Goal: Complete application form: Complete application form

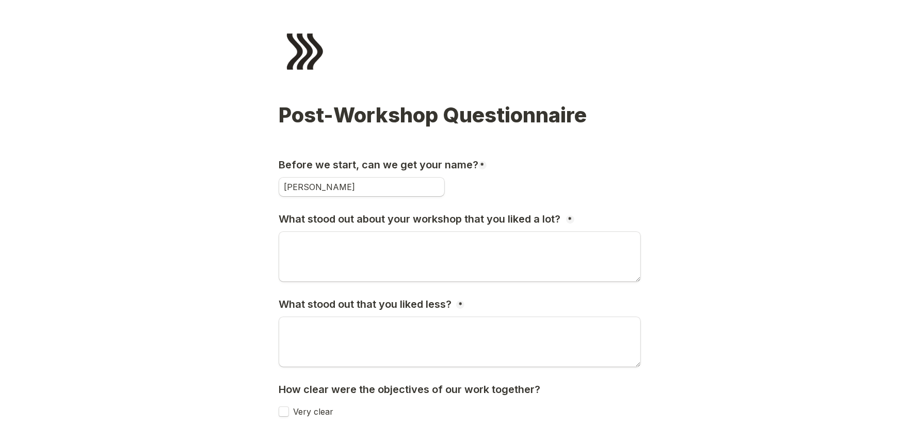
type input "[PERSON_NAME]"
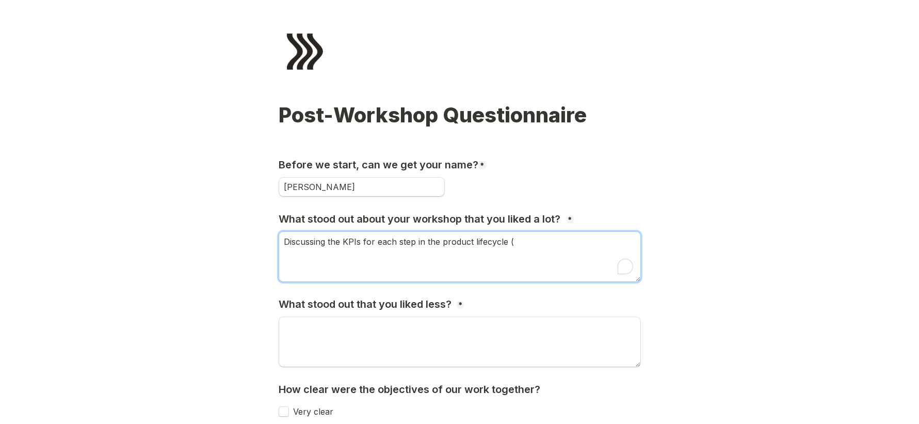
paste textarea "Acquisition, Activation, Retention"
click at [513, 243] on textarea "Discussing the KPIs for each step in the product lifecycle (Acquisition, Activa…" at bounding box center [459, 257] width 361 height 50
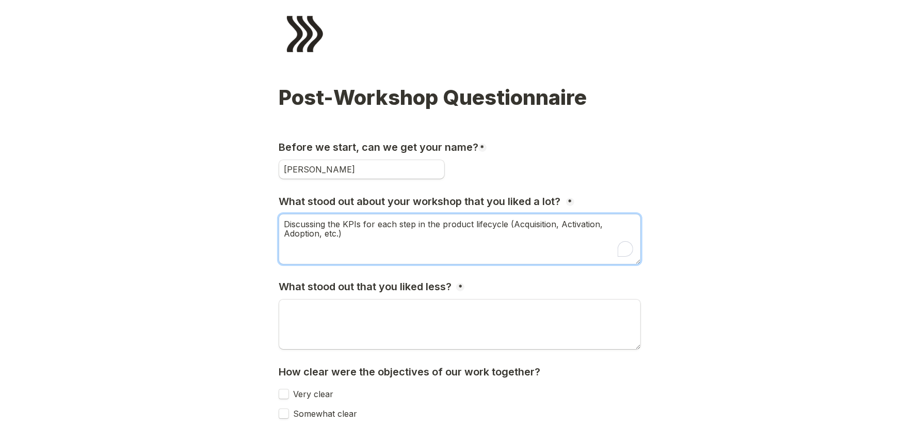
scroll to position [146, 0]
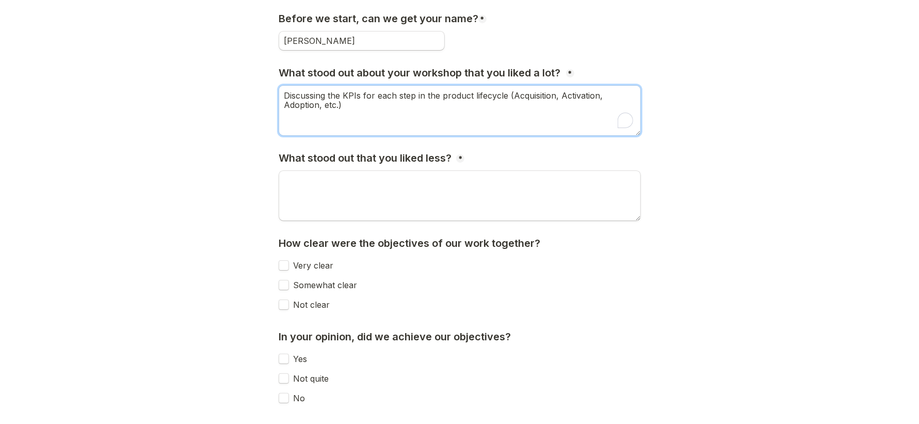
click at [322, 107] on textarea "Discussing the KPIs for each step in the product lifecycle (Acquisition, Activa…" at bounding box center [459, 111] width 361 height 50
click at [559, 93] on textarea "Discussing the KPIs for each step in the product lifecycle (Acquisition, Activa…" at bounding box center [459, 111] width 361 height 50
type textarea "Discussing the KPIs for each step in the product lifecycle (Activation, Adoptio…"
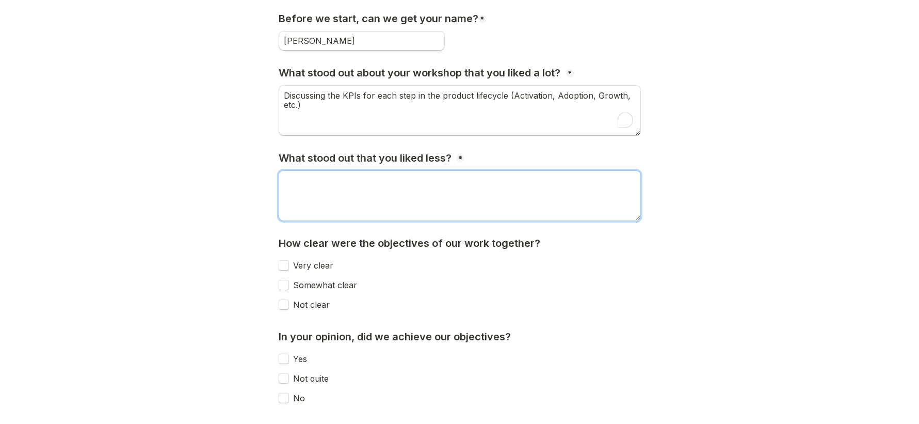
click at [511, 191] on textarea "What stood out that you liked less?" at bounding box center [459, 196] width 361 height 50
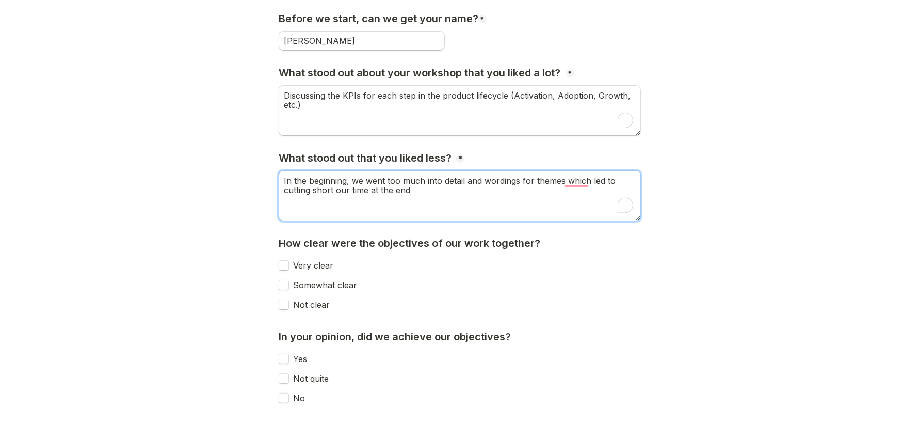
click at [534, 180] on textarea "In the beginning, we went too much into detail and wordings for themes which le…" at bounding box center [459, 196] width 361 height 50
type textarea "In the beginning, we went too much into detail and wordings when discussing the…"
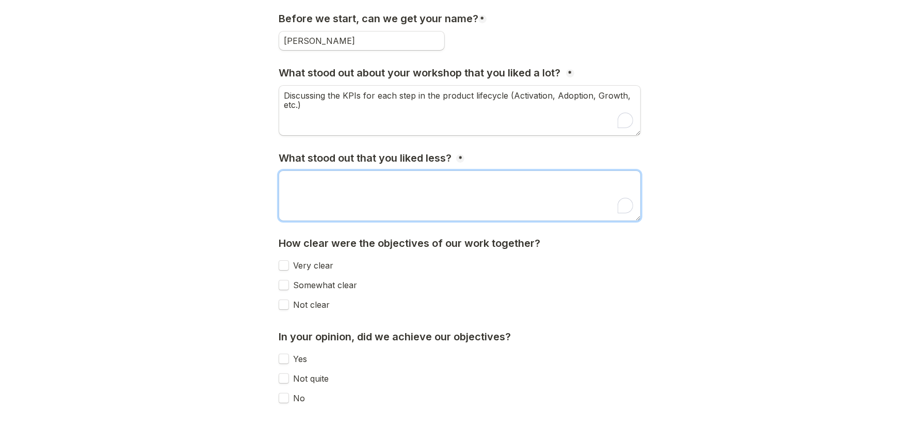
paste textarea "At the start, we spent too much time diving into detailed wording and refining …"
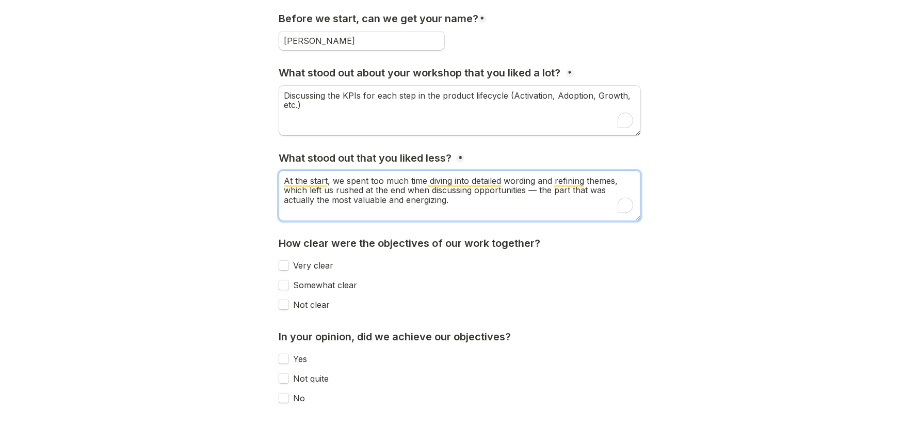
click at [536, 190] on textarea "At the start, we spent too much time diving into detailed wording and refining …" at bounding box center [459, 196] width 361 height 50
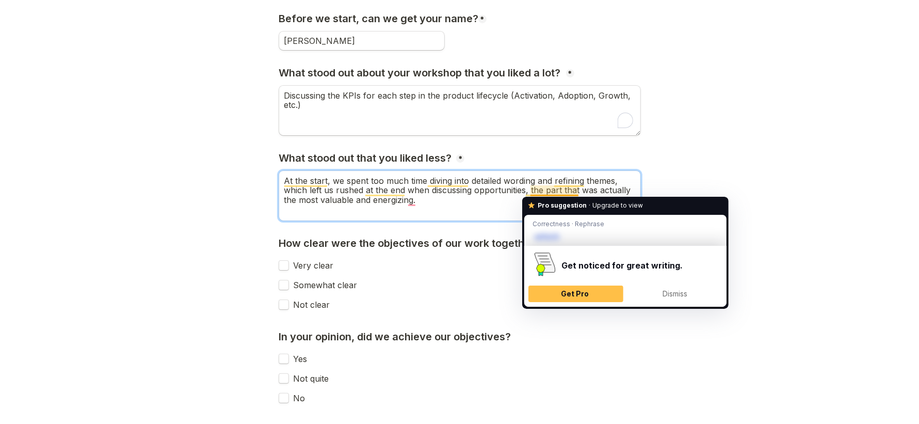
click at [479, 200] on textarea "At the start, we spent too much time diving into detailed wording and refining …" at bounding box center [459, 196] width 361 height 50
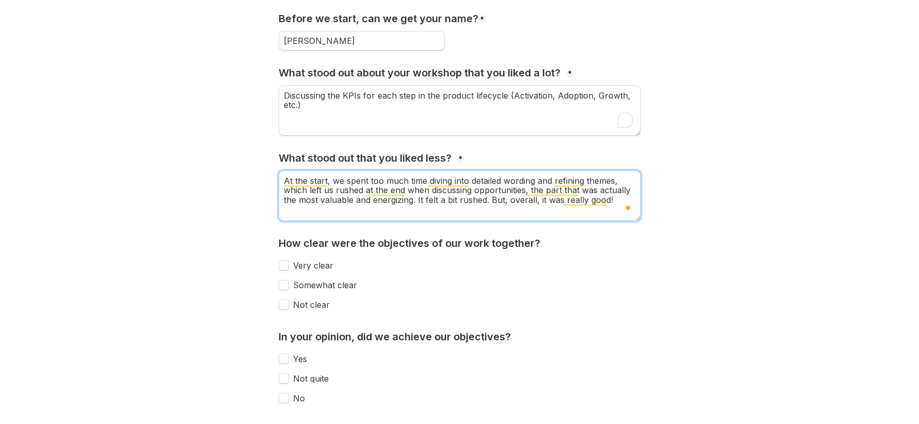
click at [506, 201] on textarea "At the start, we spent too much time diving into detailed wording and refining …" at bounding box center [459, 196] width 361 height 50
type textarea "At the start, we spent too much time diving into detailed wording and refining …"
click at [296, 259] on div "Very clear" at bounding box center [306, 265] width 55 height 19
click at [299, 263] on label "Very clear" at bounding box center [310, 265] width 45 height 9
click at [289, 263] on input "Very clear" at bounding box center [284, 265] width 10 height 10
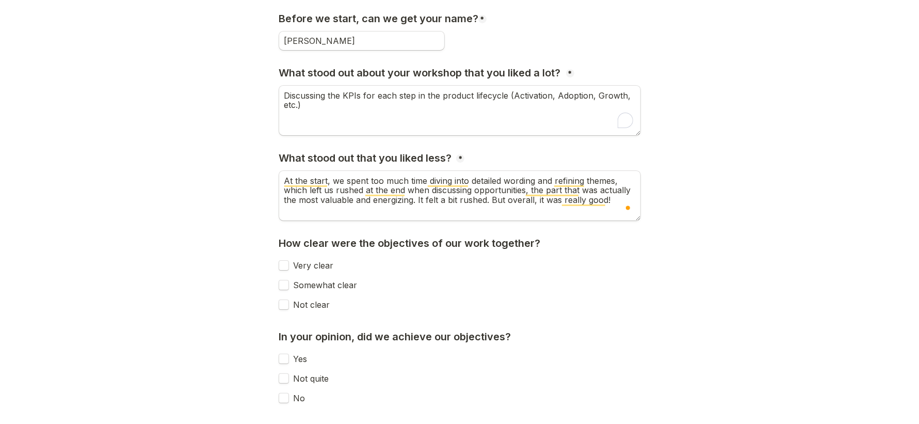
checkbox input "true"
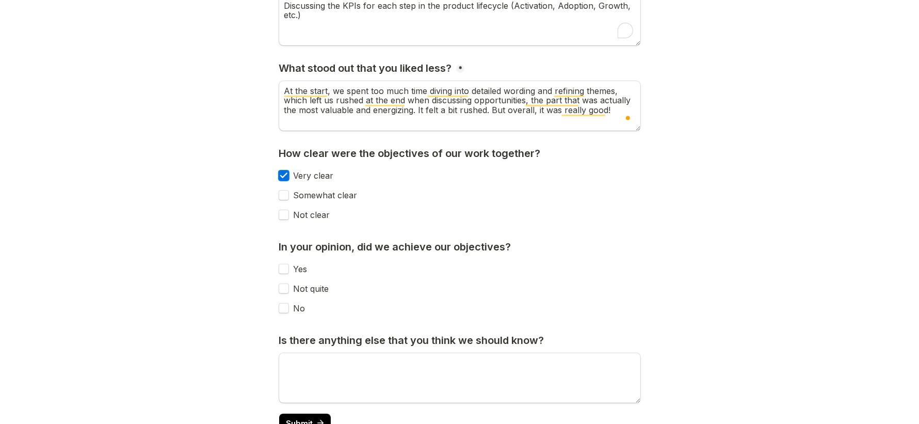
scroll to position [239, 0]
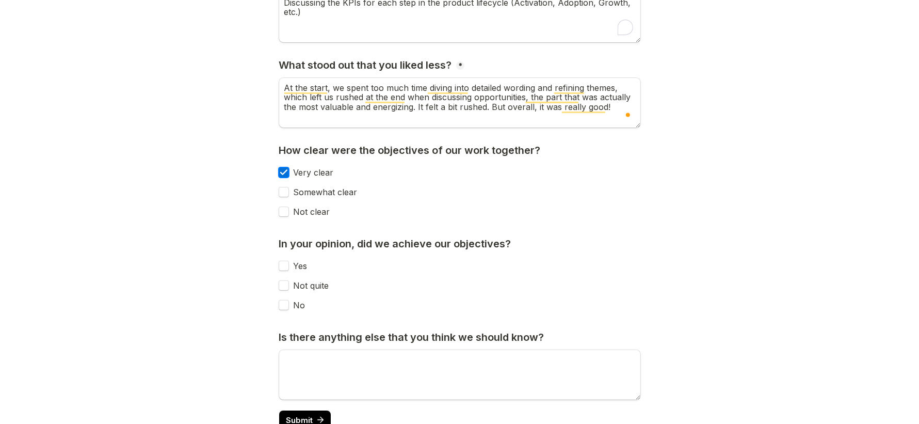
click at [320, 282] on label "Not quite" at bounding box center [308, 285] width 41 height 9
click at [289, 282] on input "Not quite" at bounding box center [284, 285] width 10 height 10
checkbox input "true"
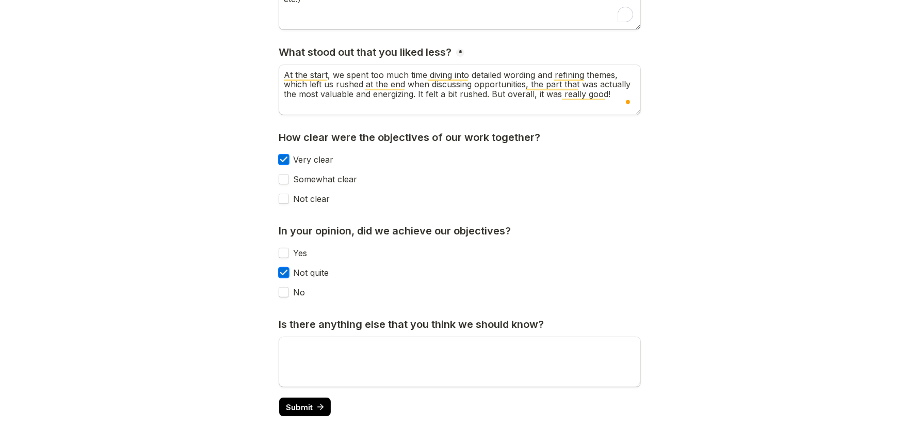
scroll to position [275, 0]
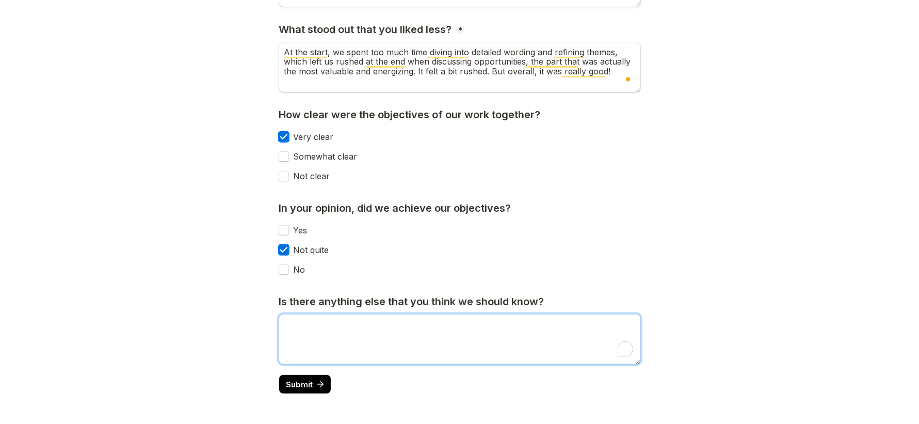
click at [359, 329] on textarea "To enrich screen reader interactions, please activate Accessibility in Grammarl…" at bounding box center [459, 339] width 361 height 50
drag, startPoint x: 334, startPoint y: 247, endPoint x: 285, endPoint y: 250, distance: 49.1
click at [285, 250] on div "Not quite" at bounding box center [459, 250] width 361 height 19
copy div "Not quite"
click at [390, 339] on textarea "To enrich screen reader interactions, please activate Accessibility in Grammarl…" at bounding box center [459, 339] width 361 height 50
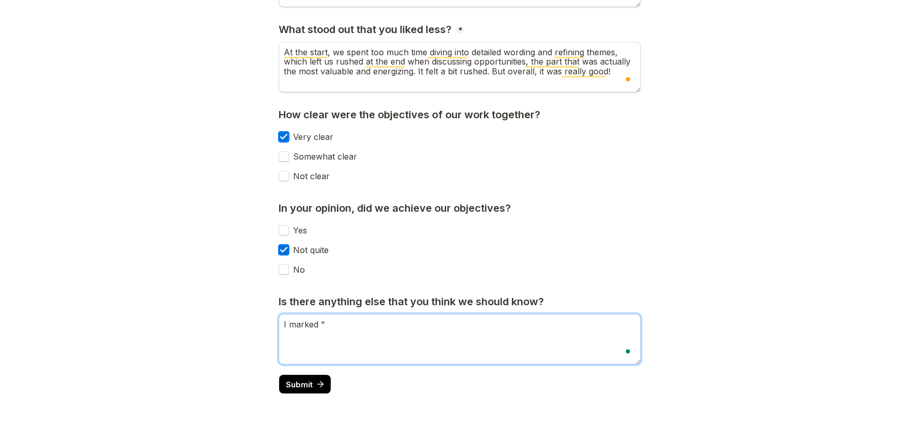
paste textarea "Not quite"
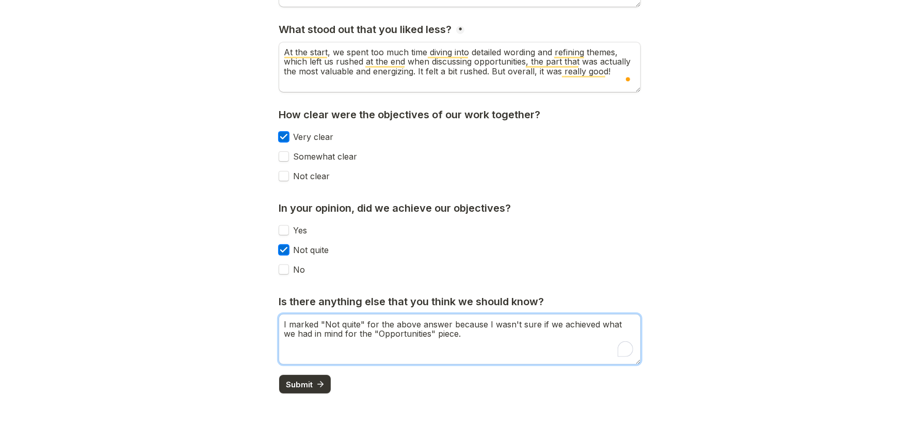
type textarea "I marked "Not quite" for the above answer because I wasn't sure if we achieved …"
click at [299, 382] on span "Submit" at bounding box center [299, 384] width 27 height 8
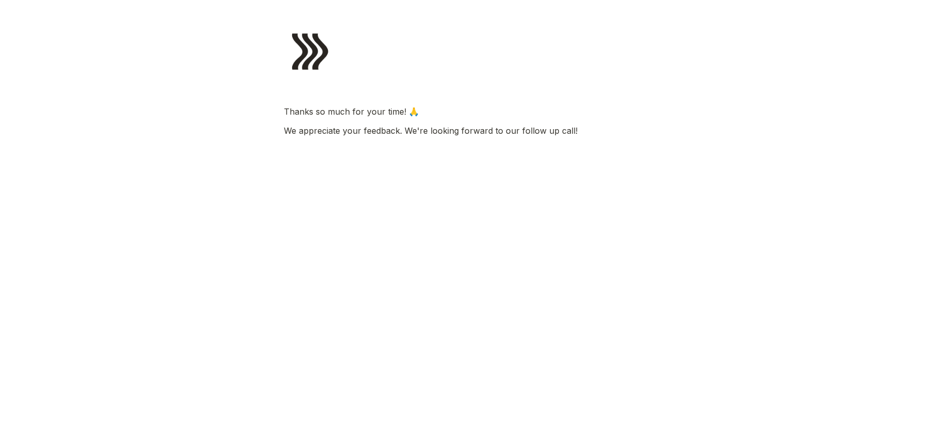
scroll to position [0, 0]
